Goal: Task Accomplishment & Management: Complete application form

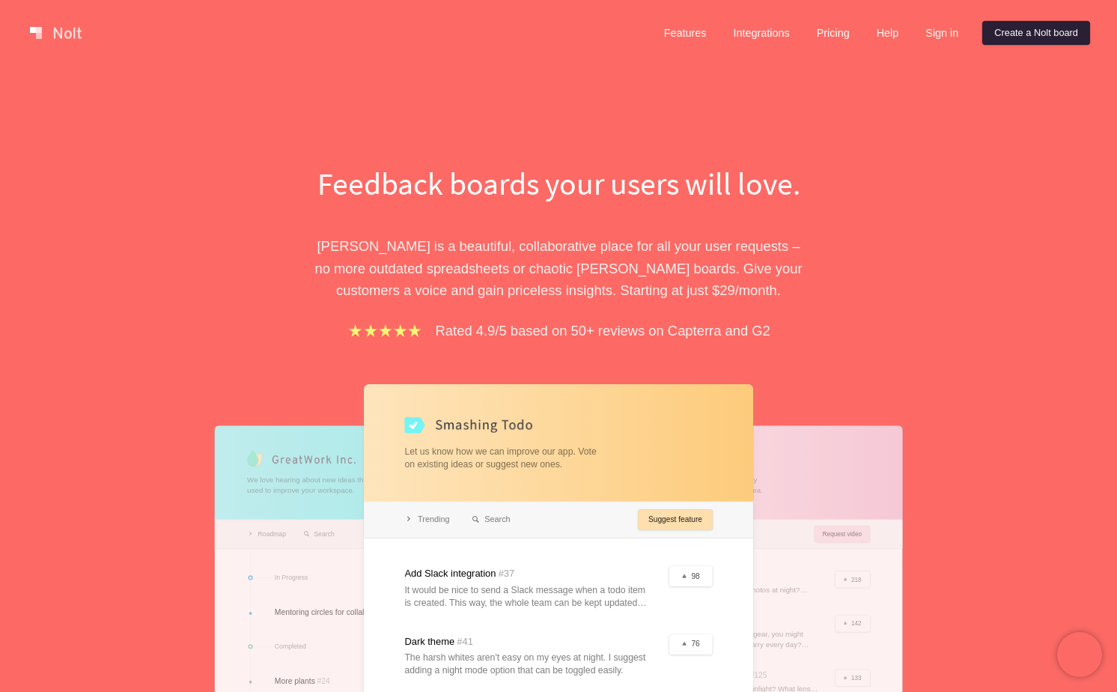
click at [994, 34] on link "Create a Nolt board" at bounding box center [1036, 33] width 108 height 24
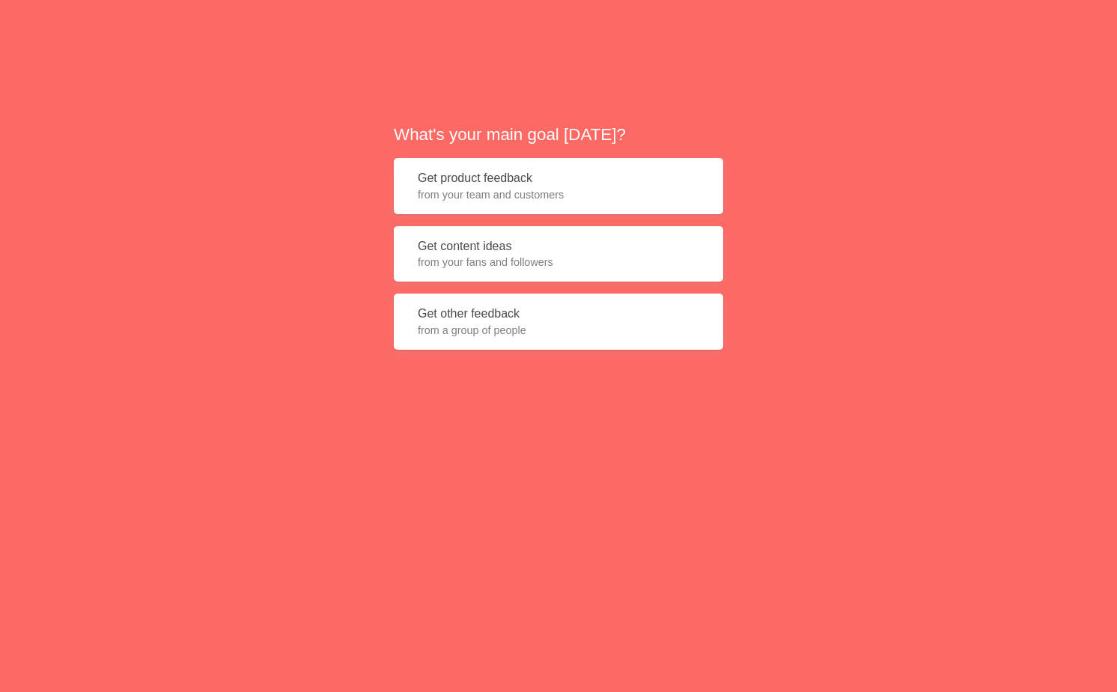
click at [611, 188] on span "from your team and customers" at bounding box center [558, 194] width 281 height 15
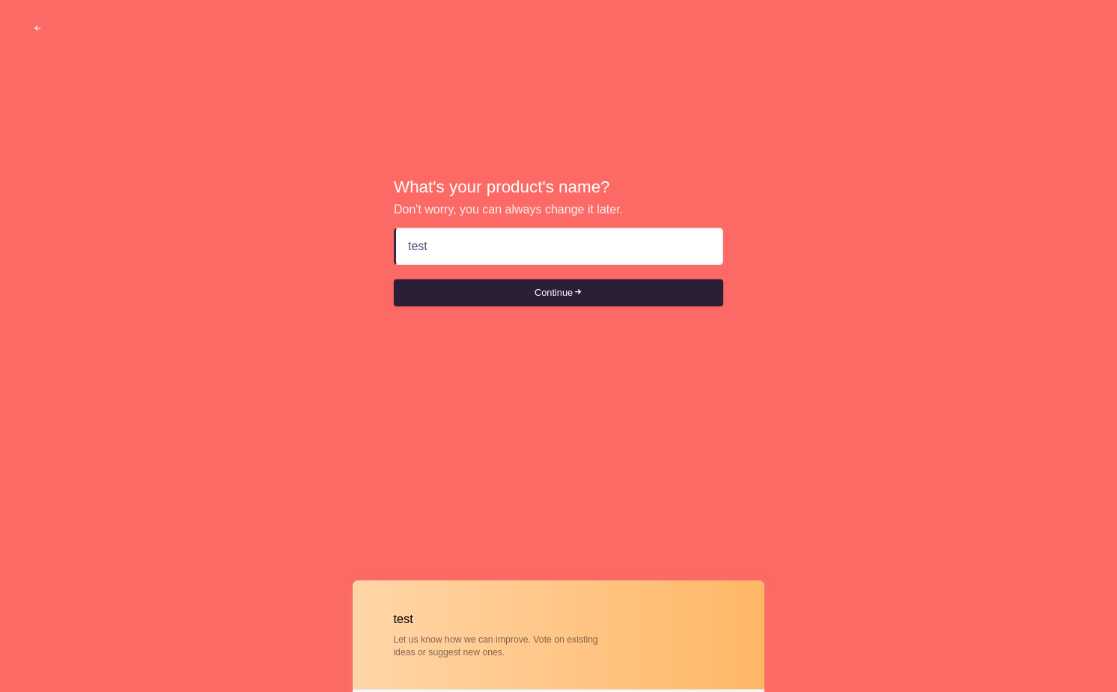
click at [490, 302] on button "Continue" at bounding box center [558, 292] width 329 height 27
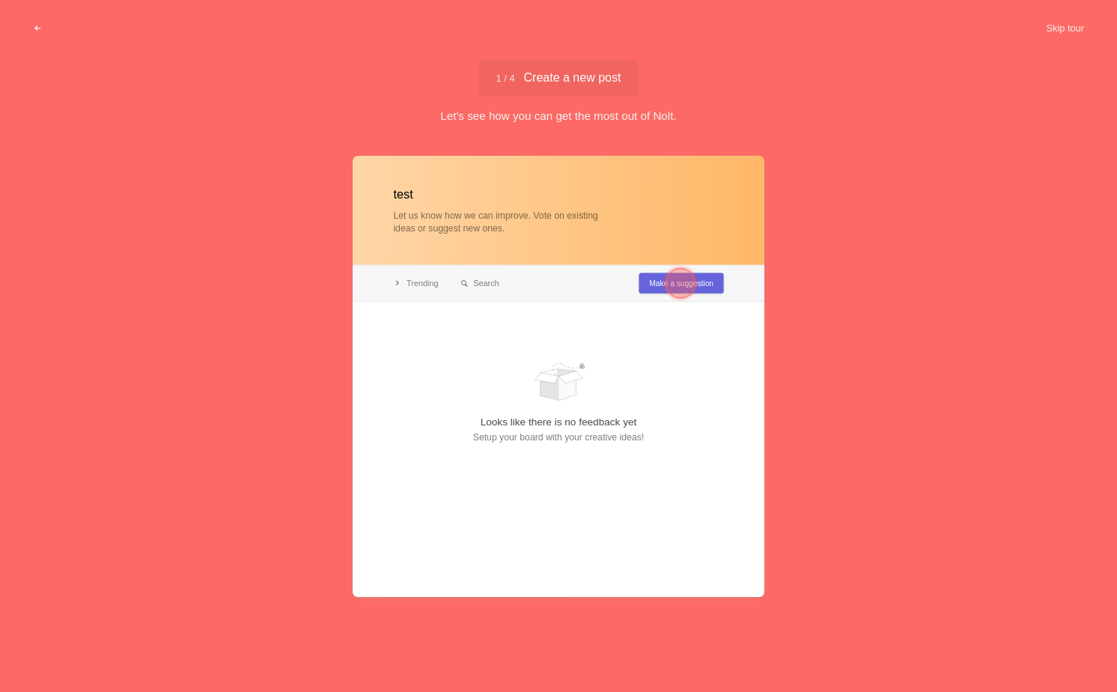
type input "test"
click at [642, 276] on div at bounding box center [559, 376] width 412 height 441
click at [644, 281] on div at bounding box center [559, 376] width 412 height 441
click at [664, 281] on div at bounding box center [681, 283] width 54 height 54
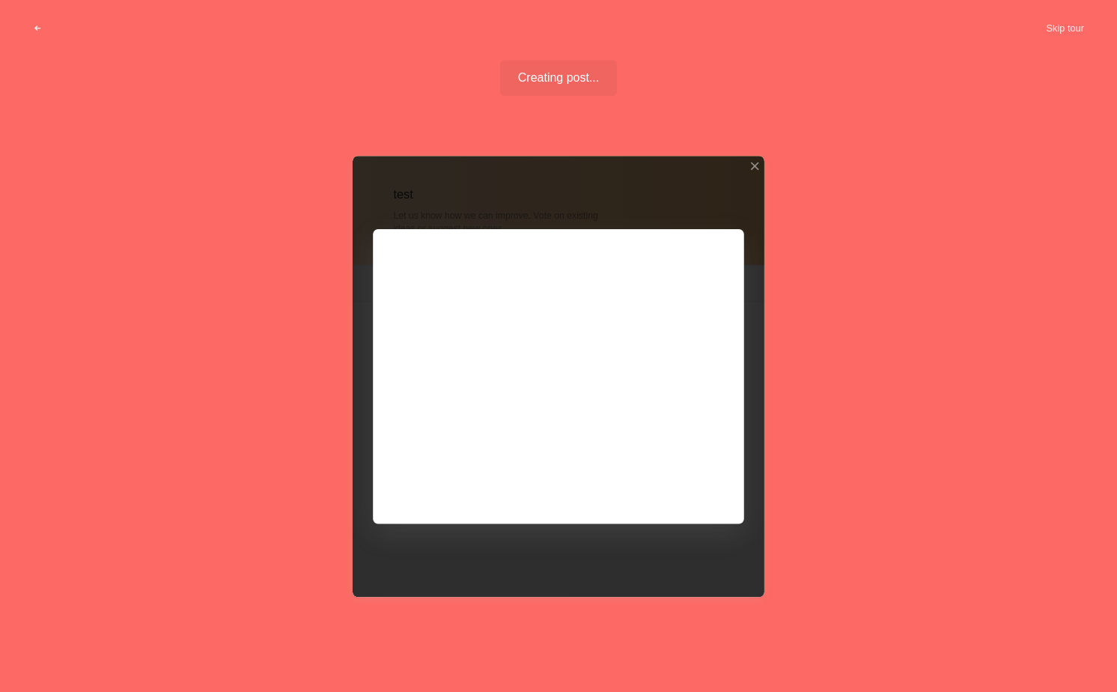
click at [568, 327] on div at bounding box center [559, 376] width 412 height 441
click at [568, 321] on div at bounding box center [559, 376] width 412 height 441
click at [678, 491] on div at bounding box center [559, 376] width 412 height 441
click at [754, 165] on div at bounding box center [754, 166] width 10 height 10
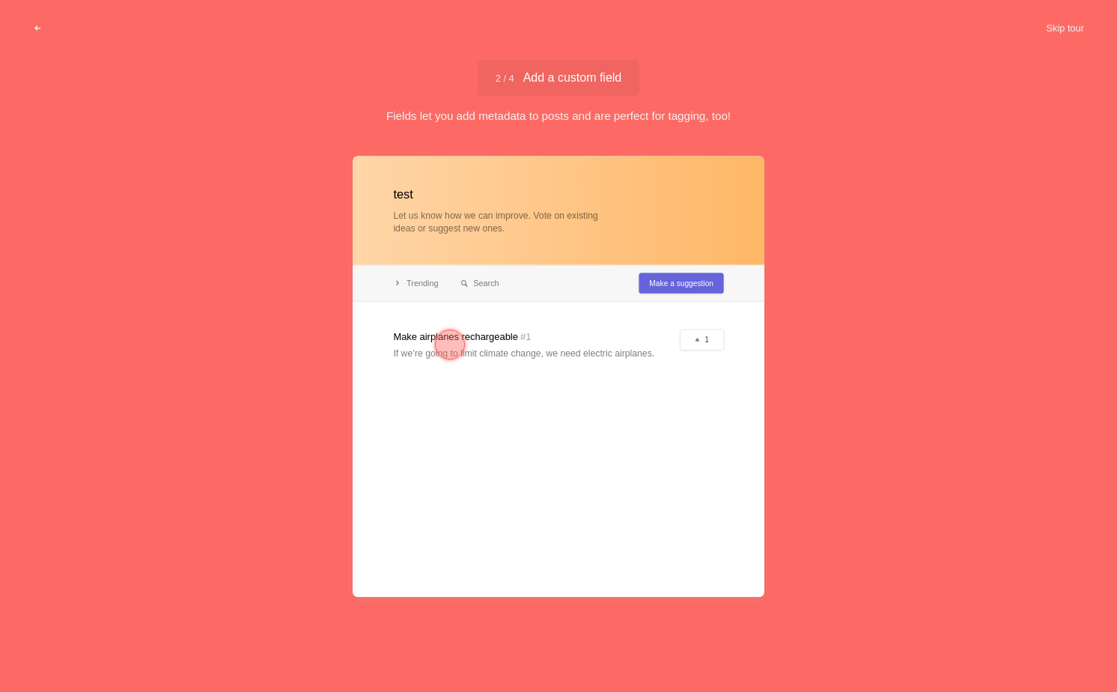
click at [448, 341] on div at bounding box center [450, 344] width 30 height 30
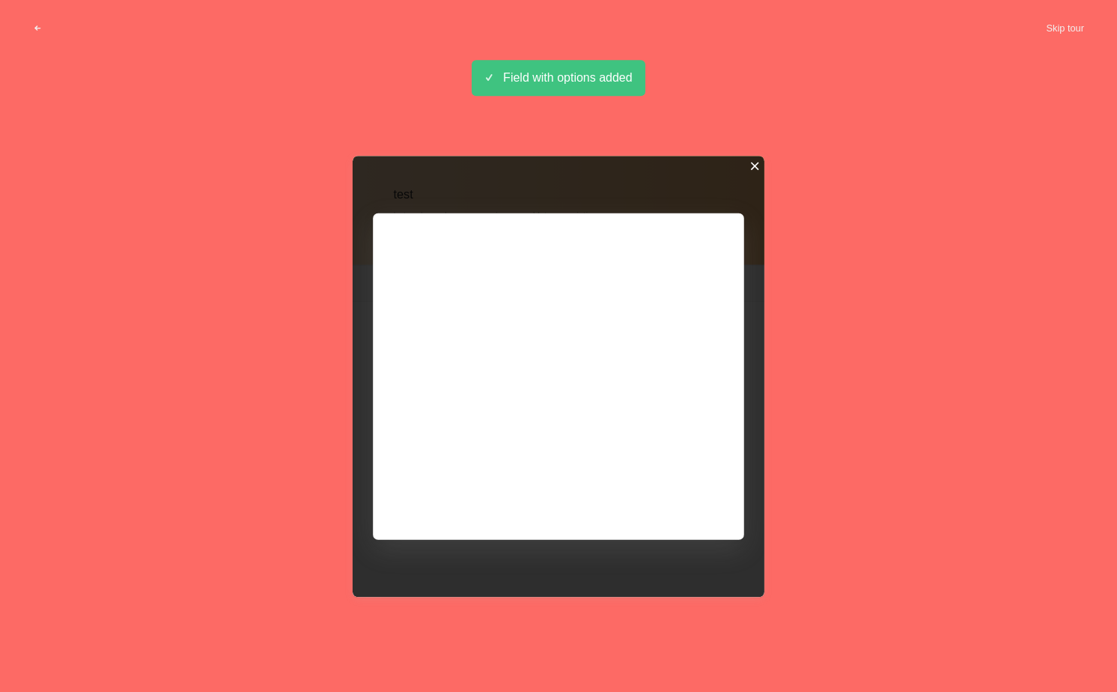
click at [752, 165] on div at bounding box center [754, 166] width 10 height 10
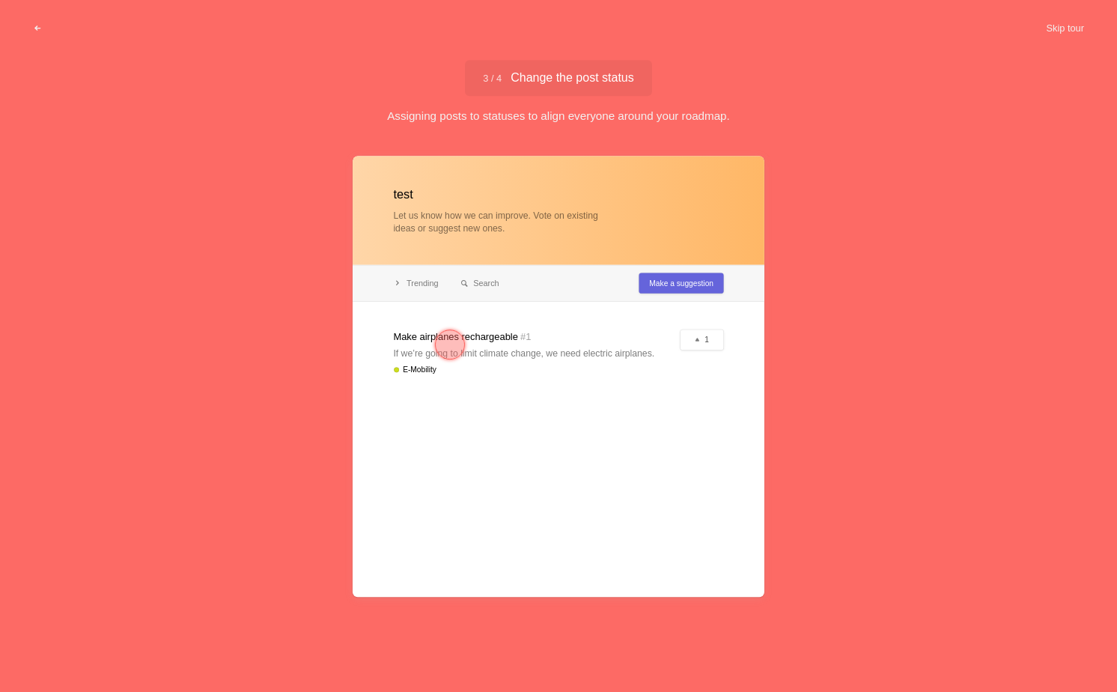
click at [460, 341] on div at bounding box center [450, 344] width 30 height 30
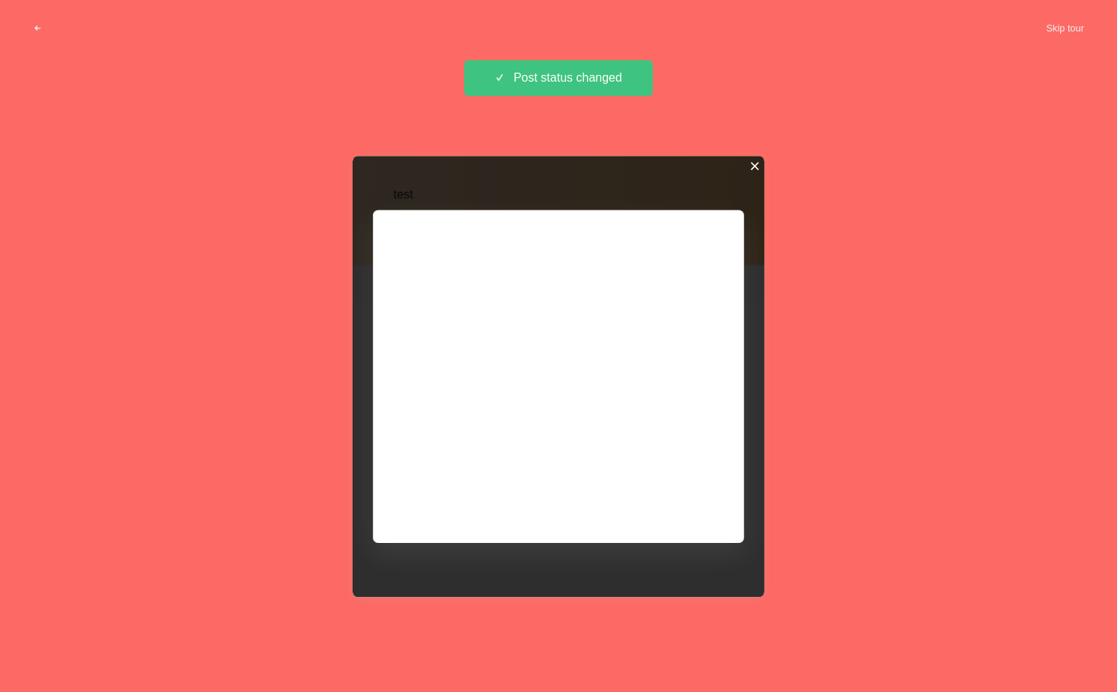
click at [755, 171] on div at bounding box center [754, 166] width 10 height 10
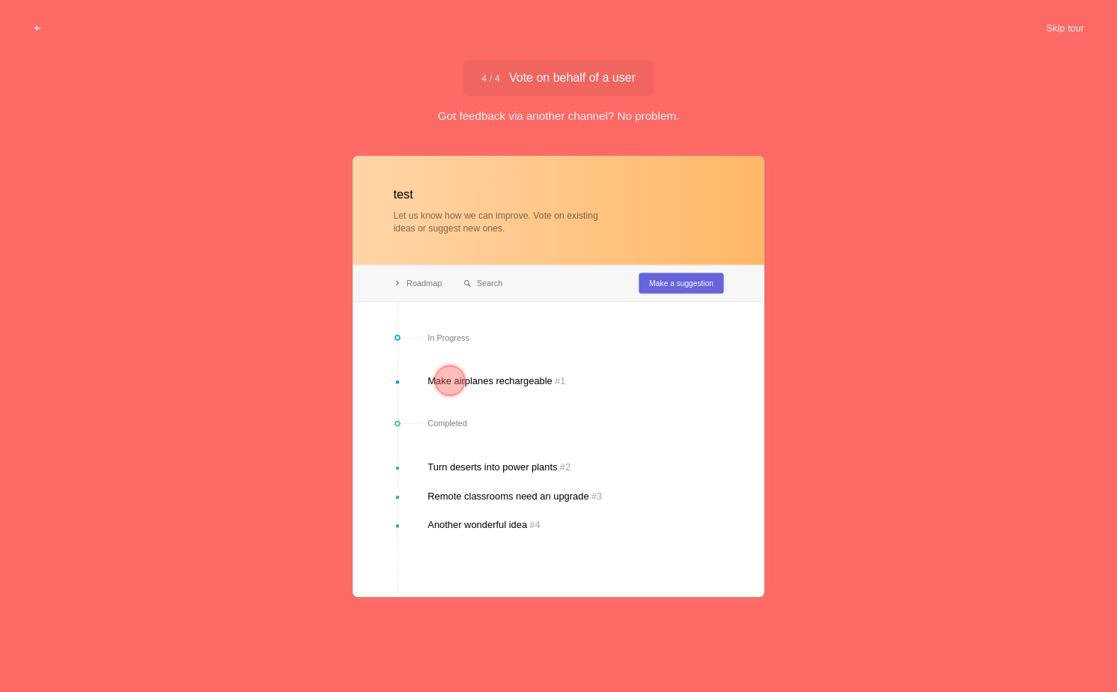
click at [463, 377] on div at bounding box center [450, 380] width 30 height 30
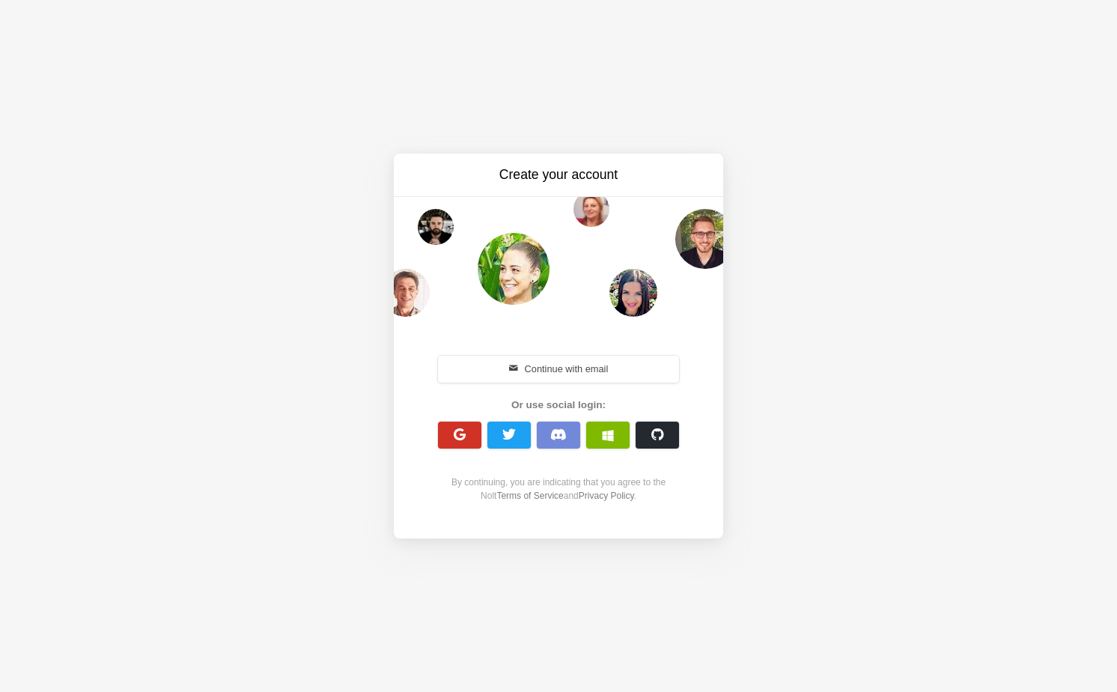
click at [447, 437] on button "button" at bounding box center [459, 434] width 43 height 27
